Goal: Information Seeking & Learning: Learn about a topic

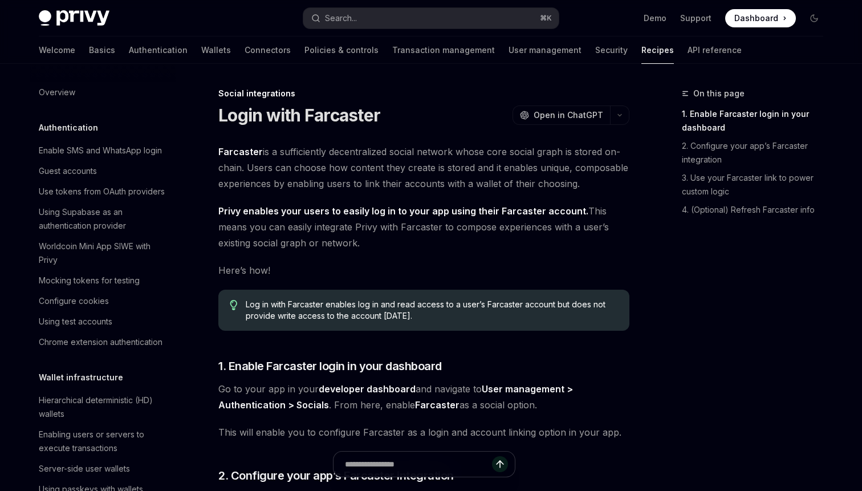
scroll to position [748, 0]
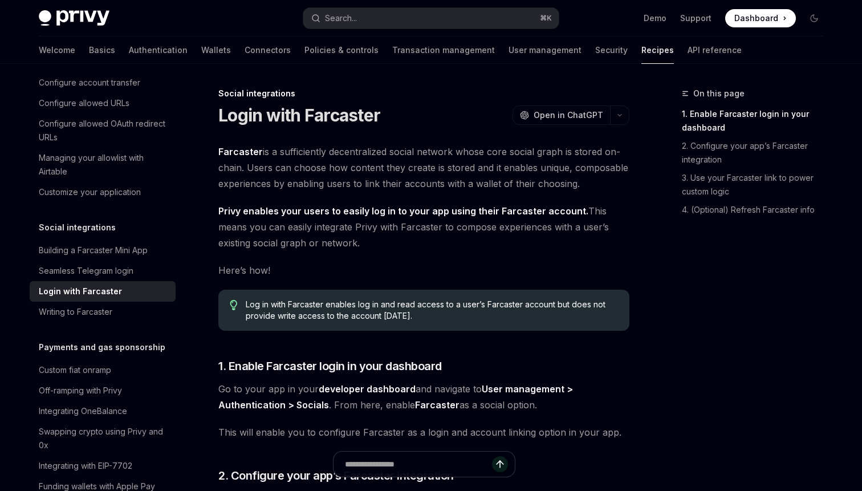
type textarea "*"
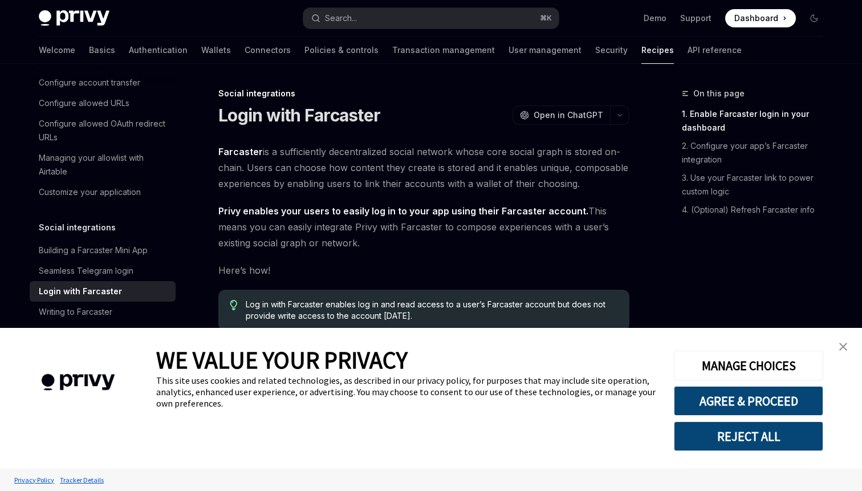
click at [843, 341] on link "close banner" at bounding box center [842, 346] width 23 height 23
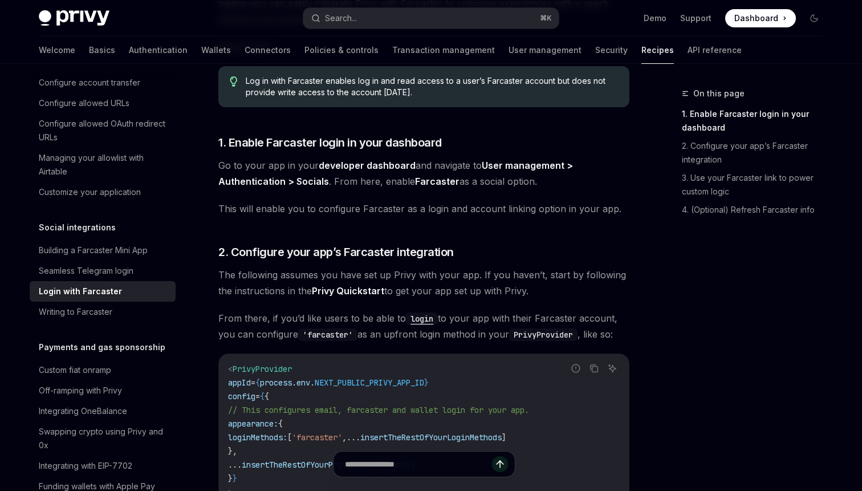
scroll to position [0, 0]
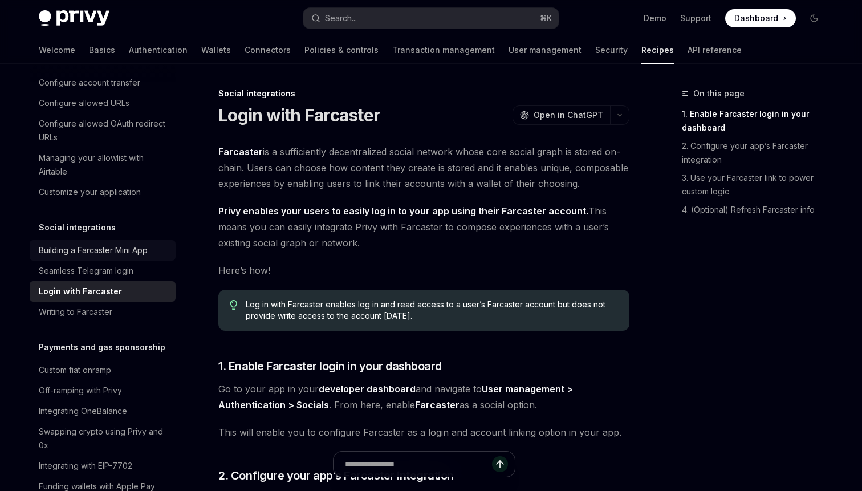
click at [142, 243] on div "Building a Farcaster Mini App" at bounding box center [93, 250] width 109 height 14
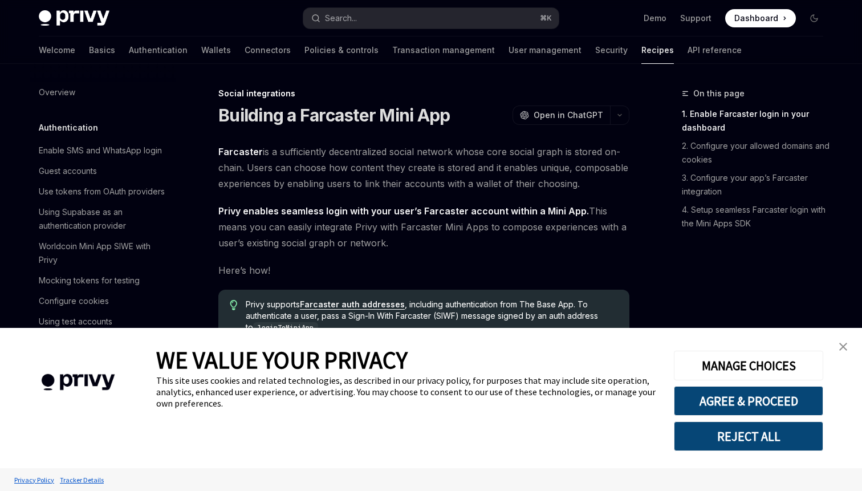
scroll to position [707, 0]
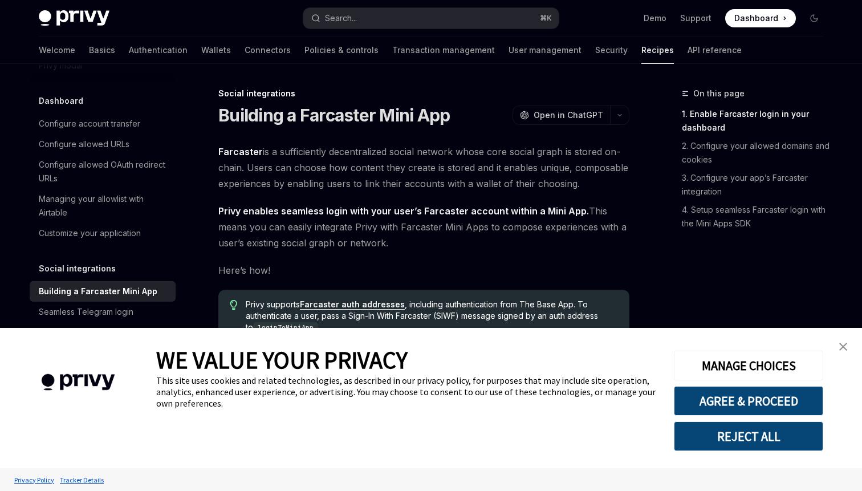
click at [837, 343] on link "close banner" at bounding box center [842, 346] width 23 height 23
